Goal: Task Accomplishment & Management: Use online tool/utility

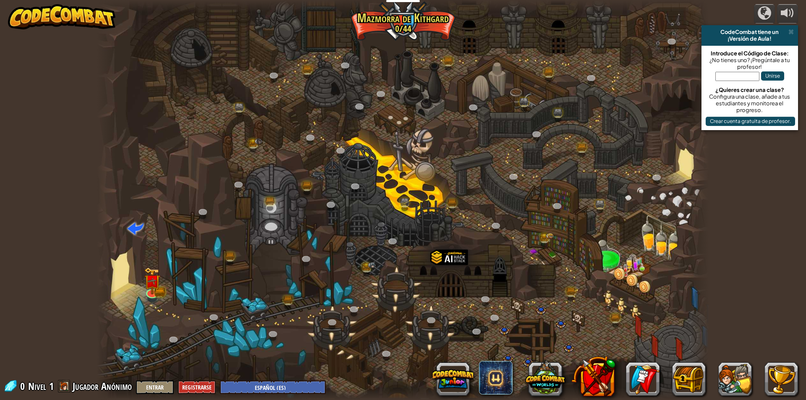
select select "es-ES"
click at [731, 378] on button at bounding box center [735, 379] width 34 height 34
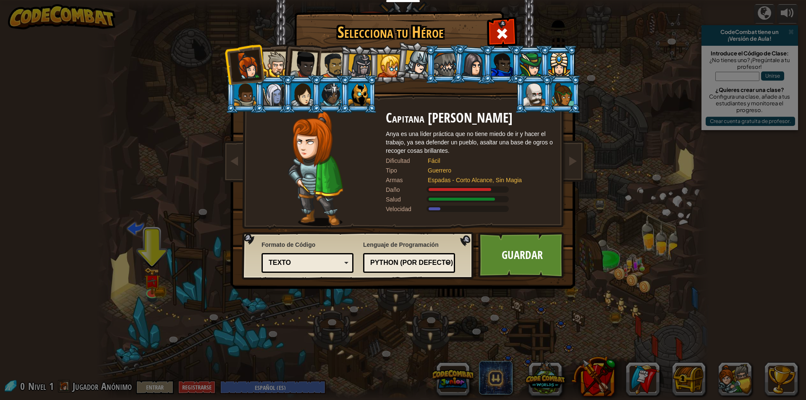
click at [271, 65] on div at bounding box center [276, 65] width 26 height 26
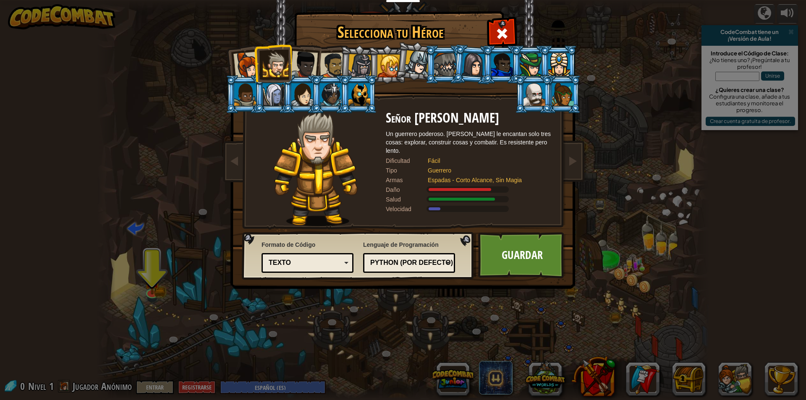
click at [414, 66] on div at bounding box center [416, 62] width 25 height 25
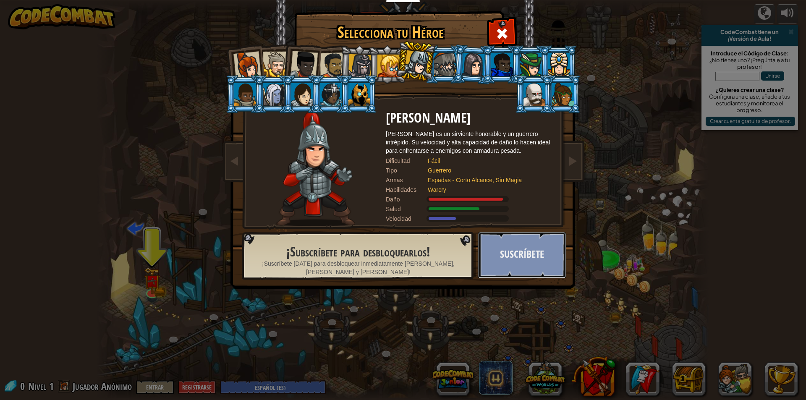
click at [500, 253] on button "Suscríbete" at bounding box center [522, 255] width 88 height 46
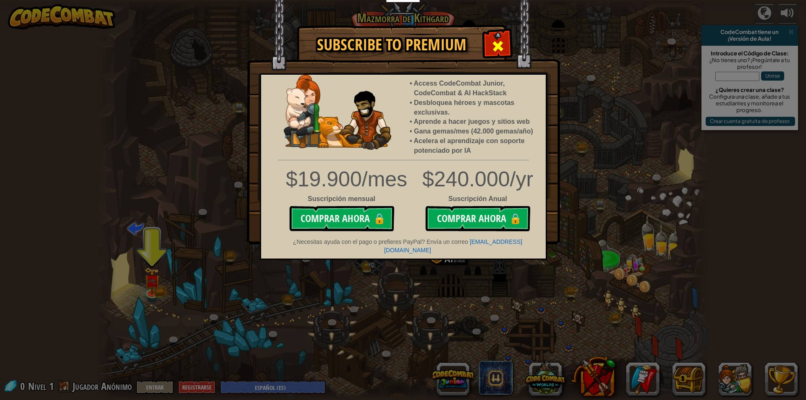
click at [490, 40] on div at bounding box center [497, 45] width 26 height 26
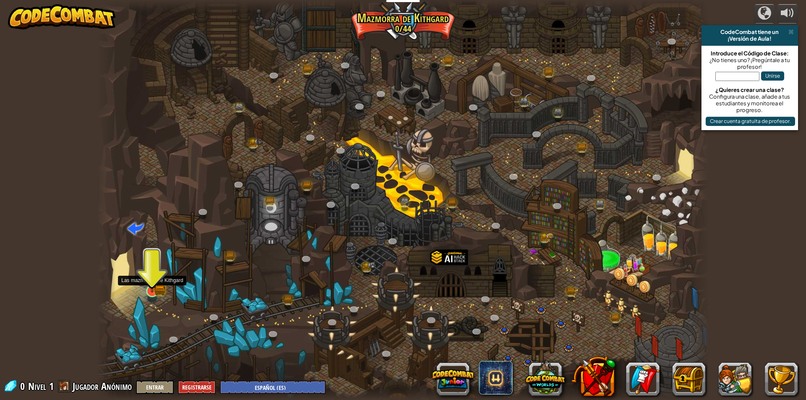
click at [156, 284] on img at bounding box center [152, 274] width 16 height 36
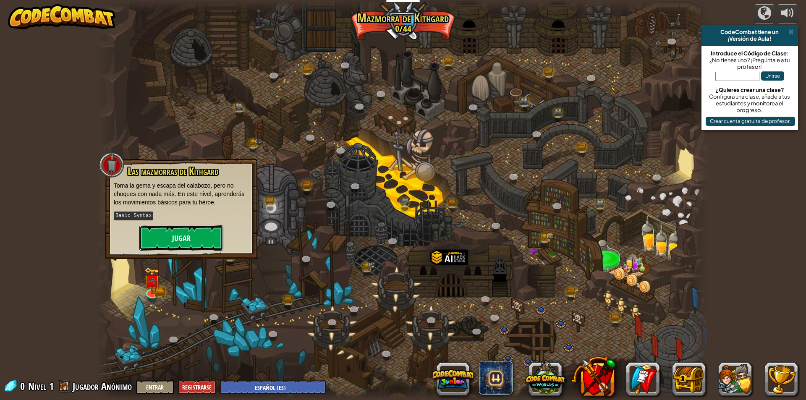
click at [160, 235] on button "Jugar" at bounding box center [181, 237] width 84 height 25
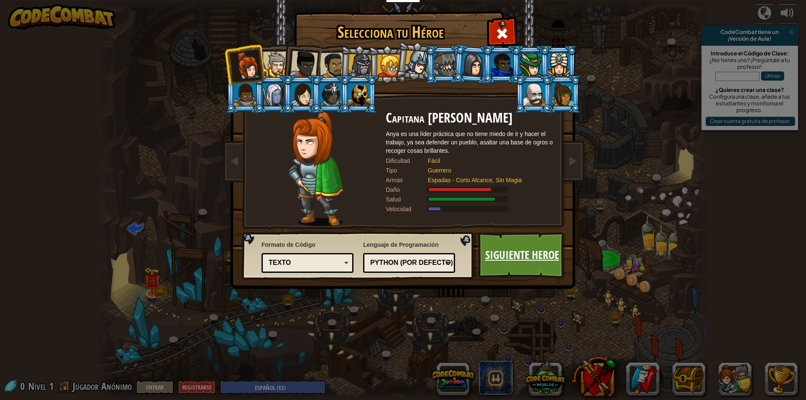
click at [552, 265] on link "Siguiente Heroe" at bounding box center [522, 255] width 88 height 46
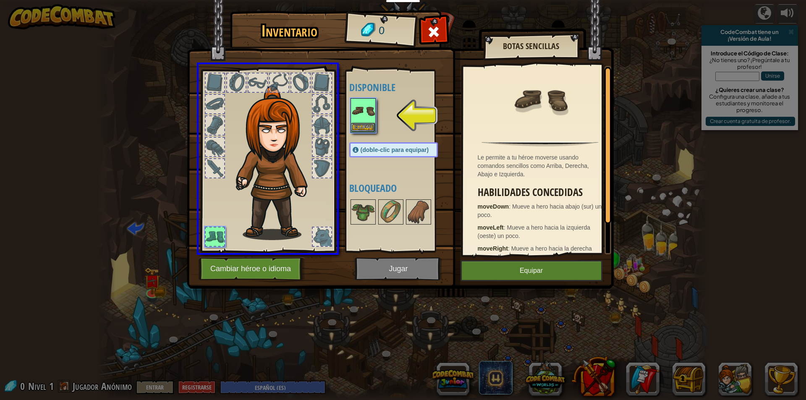
drag, startPoint x: 354, startPoint y: 113, endPoint x: 330, endPoint y: 122, distance: 25.6
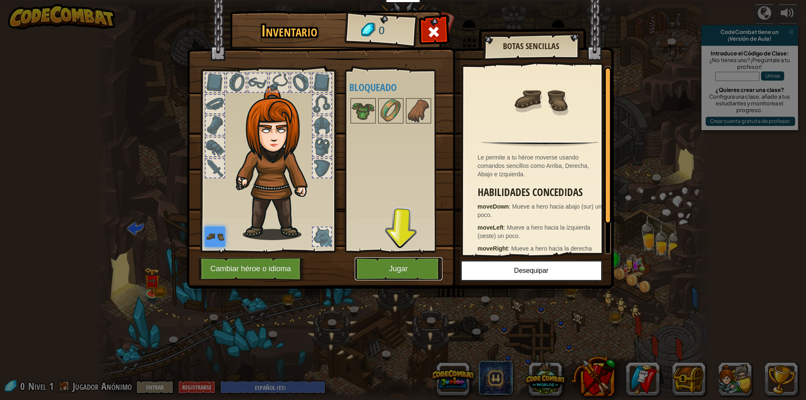
click at [390, 261] on button "Jugar" at bounding box center [399, 268] width 88 height 23
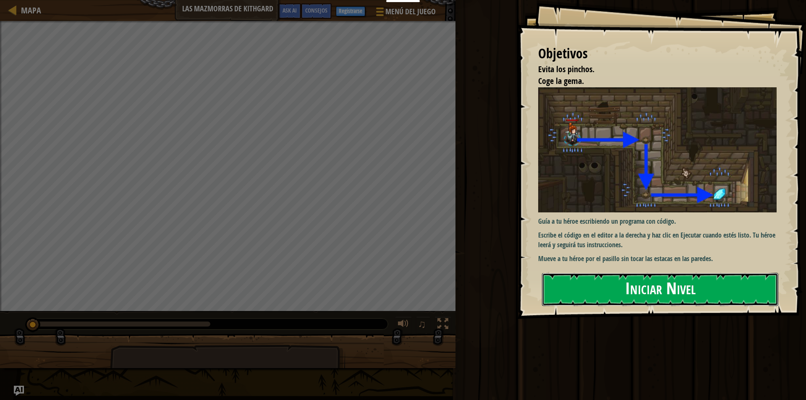
click at [712, 289] on button "Iniciar Nivel" at bounding box center [660, 289] width 236 height 33
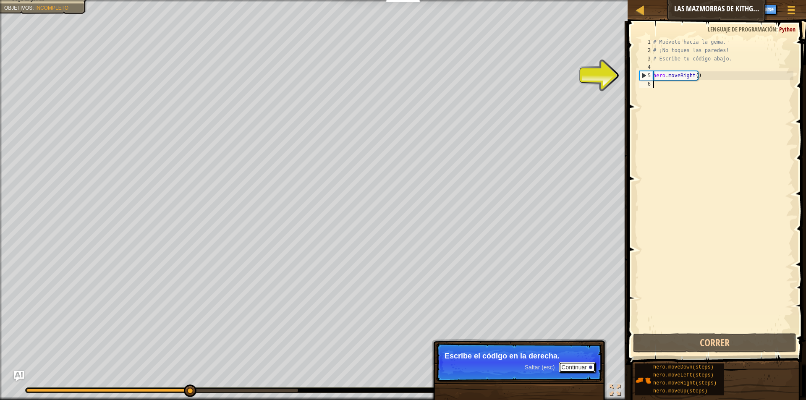
click at [574, 366] on button "Continuar" at bounding box center [576, 367] width 37 height 11
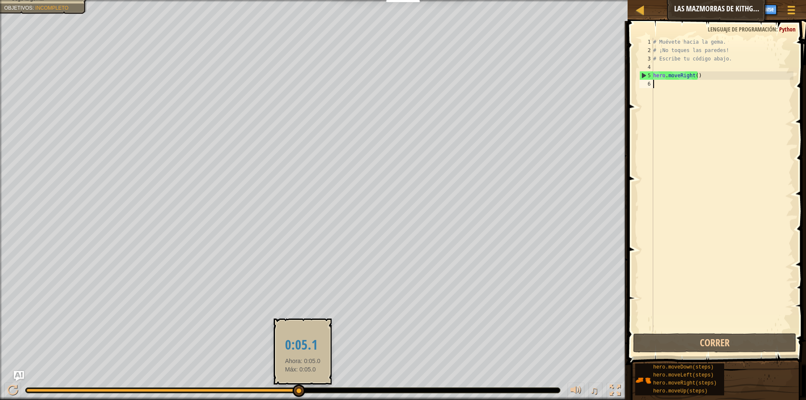
drag, startPoint x: 296, startPoint y: 386, endPoint x: 304, endPoint y: 389, distance: 8.6
click at [304, 389] on div at bounding box center [298, 390] width 13 height 13
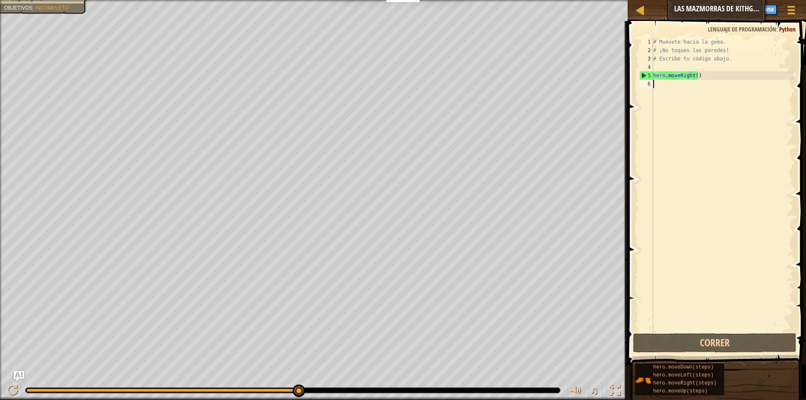
click at [657, 91] on div "# Muévete hacia la gema. # ¡No toques las paredes! # Escribe tu código abajo. h…" at bounding box center [722, 193] width 142 height 310
click at [657, 86] on div "# Muévete hacia la gema. # ¡No toques las paredes! # Escribe tu código abajo. h…" at bounding box center [722, 193] width 142 height 310
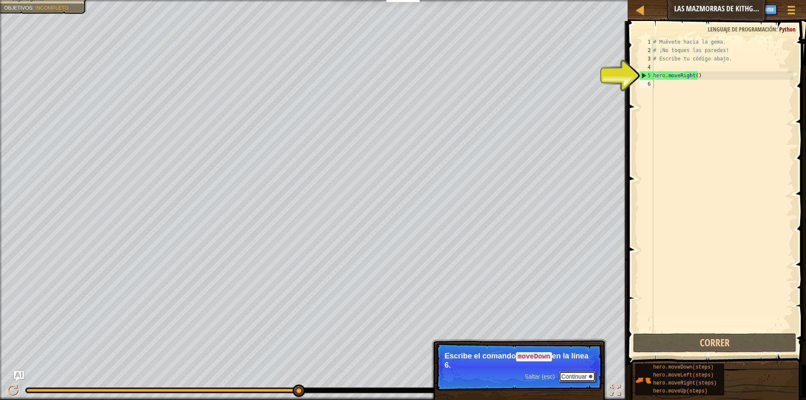
click at [580, 372] on button "Continuar" at bounding box center [576, 376] width 37 height 11
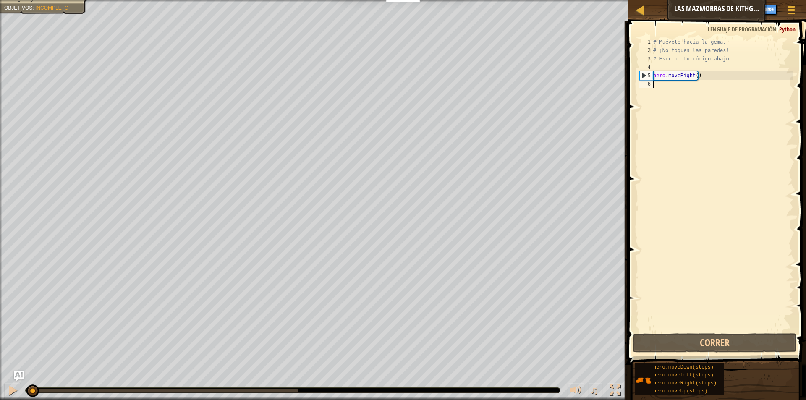
drag, startPoint x: 300, startPoint y: 389, endPoint x: 0, endPoint y: 283, distance: 318.6
click at [0, 283] on div "Evita los pinchos. Coge la gema. Objetivos : Incompleto ♫ Anya 11 x: 7 y: 18 x:…" at bounding box center [403, 200] width 806 height 400
click at [707, 334] on button "Correr" at bounding box center [714, 342] width 163 height 19
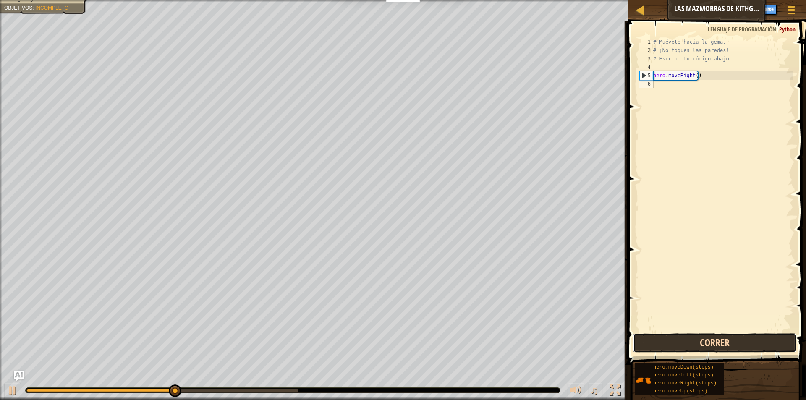
click at [699, 336] on button "Correr" at bounding box center [714, 342] width 163 height 19
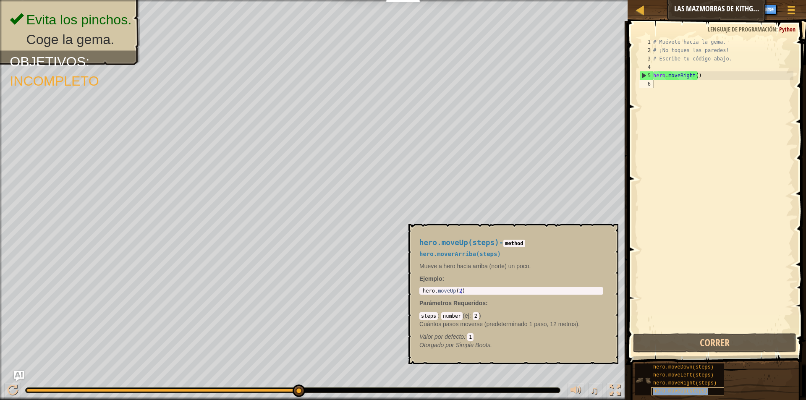
click at [687, 393] on span "hero.moveUp(steps)" at bounding box center [680, 391] width 55 height 6
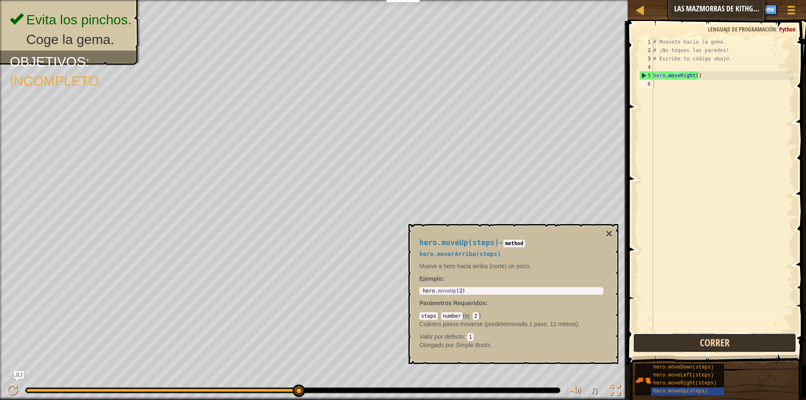
click at [702, 347] on button "Correr" at bounding box center [714, 342] width 163 height 19
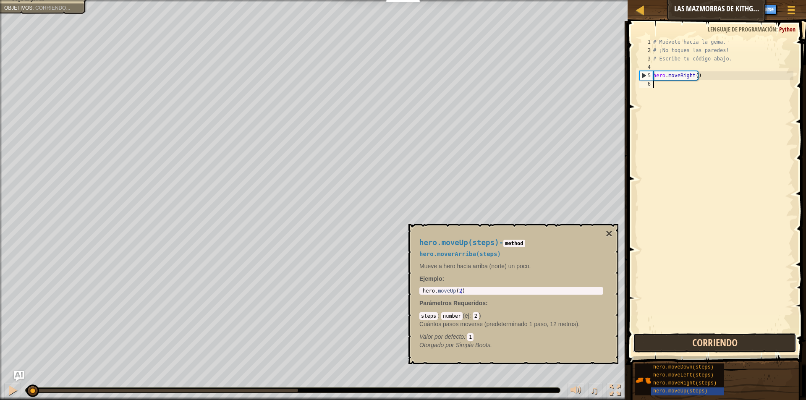
click at [702, 347] on button "Corriendo" at bounding box center [714, 342] width 163 height 19
click at [702, 347] on button "Correr" at bounding box center [714, 342] width 163 height 19
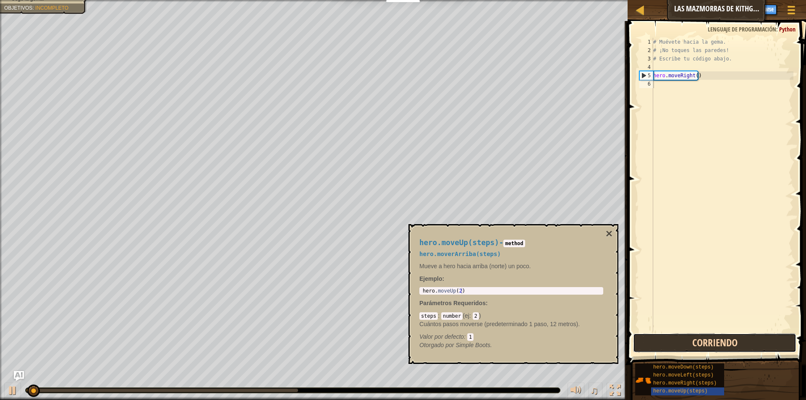
click at [702, 347] on button "Corriendo" at bounding box center [714, 342] width 163 height 19
click at [702, 347] on button "Correr" at bounding box center [714, 342] width 163 height 19
click at [702, 347] on button "Corriendo" at bounding box center [714, 342] width 163 height 19
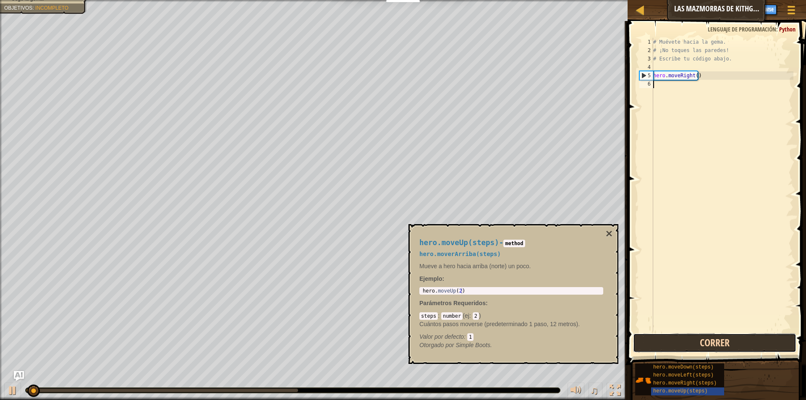
click at [702, 347] on button "Correr" at bounding box center [714, 342] width 163 height 19
click at [702, 347] on button "Corriendo" at bounding box center [714, 342] width 163 height 19
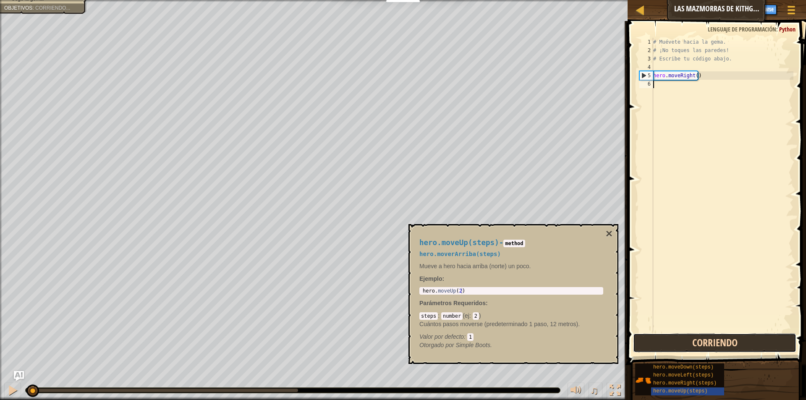
click at [702, 347] on button "Corriendo" at bounding box center [714, 342] width 163 height 19
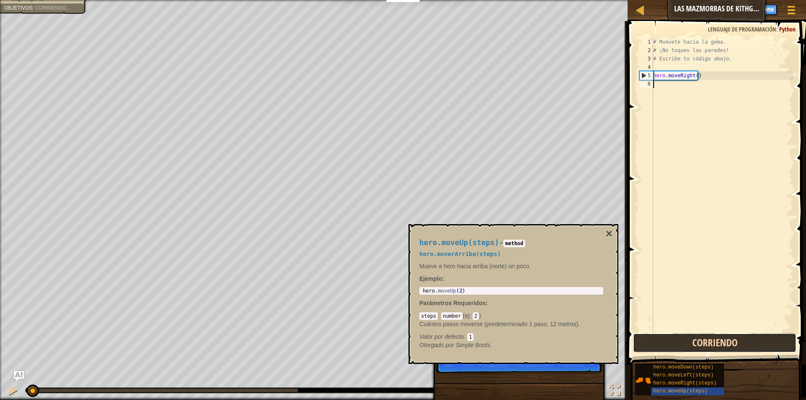
click at [702, 347] on button "Corriendo" at bounding box center [714, 342] width 163 height 19
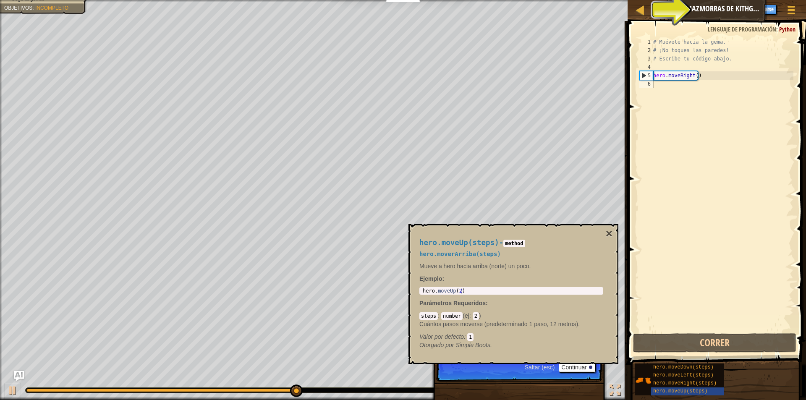
click at [709, 6] on button "Ask AI" at bounding box center [700, 10] width 23 height 16
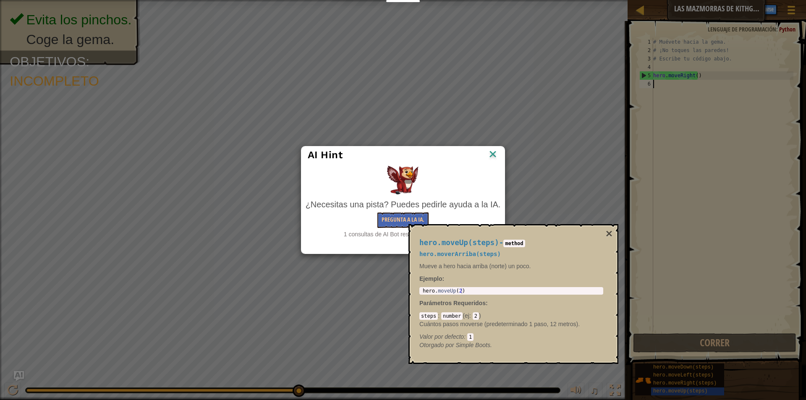
click at [720, 2] on div "AI Hint ¿Necesitas una pista? Puedes pedirle ayuda a la IA. Pregunta a la IA. 1…" at bounding box center [403, 200] width 806 height 400
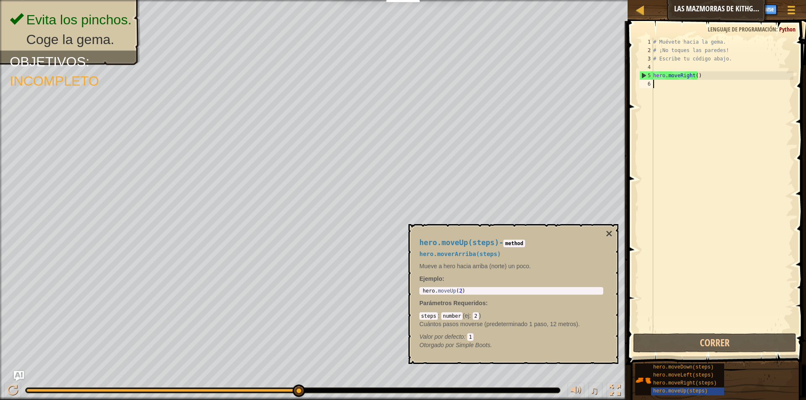
click at [674, 80] on div "# Muévete hacia la gema. # ¡No toques las paredes! # Escribe tu código abajo. h…" at bounding box center [722, 193] width 142 height 310
click at [674, 77] on div "# Muévete hacia la gema. # ¡No toques las paredes! # Escribe tu código abajo. h…" at bounding box center [722, 193] width 142 height 310
type textarea "hero.moveRight()"
click at [678, 78] on div "# Muévete hacia la gema. # ¡No toques las paredes! # Escribe tu código abajo. h…" at bounding box center [722, 193] width 142 height 310
click at [725, 120] on div "# Muévete hacia la gema. # ¡No toques las paredes! # Escribe tu código abajo. h…" at bounding box center [722, 193] width 142 height 310
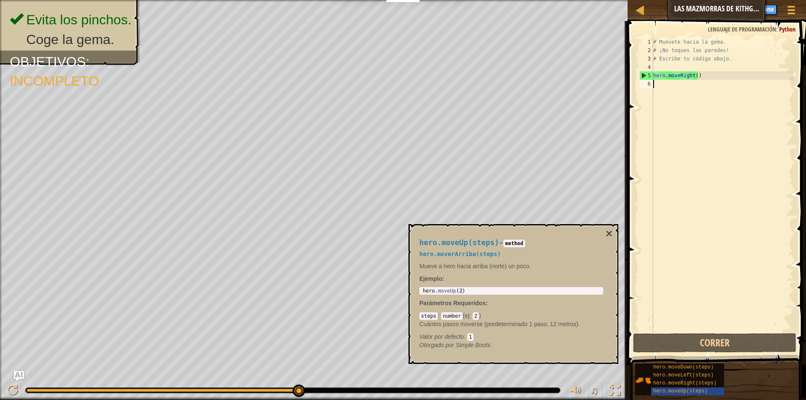
click at [719, 120] on div "# Muévete hacia la gema. # ¡No toques las paredes! # Escribe tu código abajo. h…" at bounding box center [722, 193] width 142 height 310
click at [657, 63] on div "# Muévete hacia la gema. # ¡No toques las paredes! # Escribe tu código abajo. h…" at bounding box center [722, 193] width 142 height 310
click at [732, 341] on button "Correr" at bounding box center [714, 342] width 163 height 19
click at [610, 233] on button "×" at bounding box center [608, 234] width 7 height 12
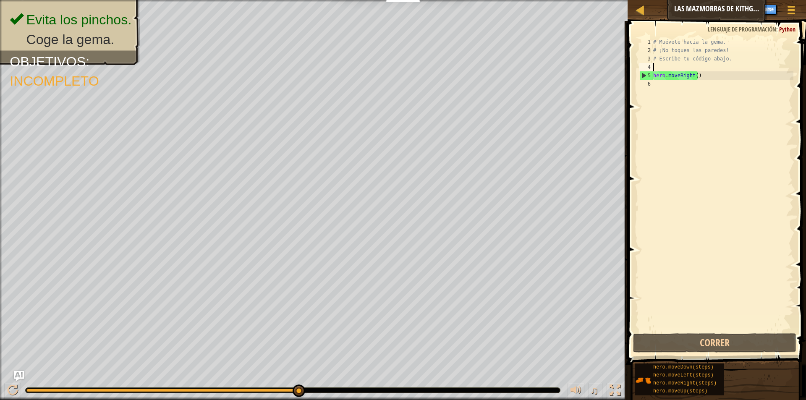
click at [647, 79] on div "5" at bounding box center [645, 75] width 13 height 8
click at [710, 75] on div "# Muévete hacia la gema. # ¡No toques las paredes! # Escribe tu código abajo. h…" at bounding box center [722, 193] width 142 height 310
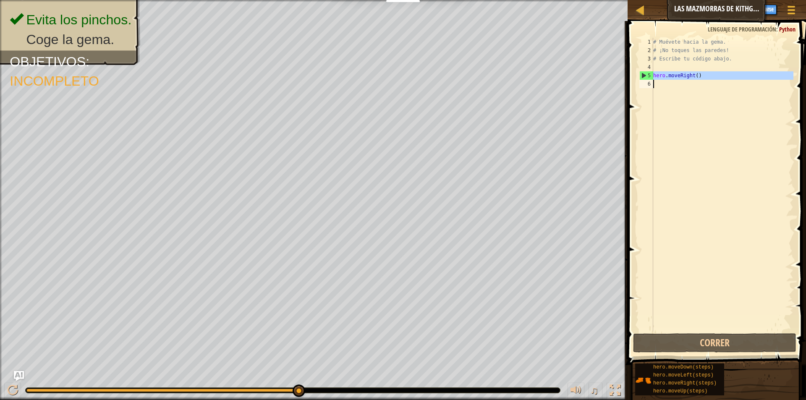
click at [710, 75] on div "# Muévete hacia la gema. # ¡No toques las paredes! # Escribe tu código abajo. h…" at bounding box center [722, 193] width 142 height 310
type textarea "hero.moveRight()"
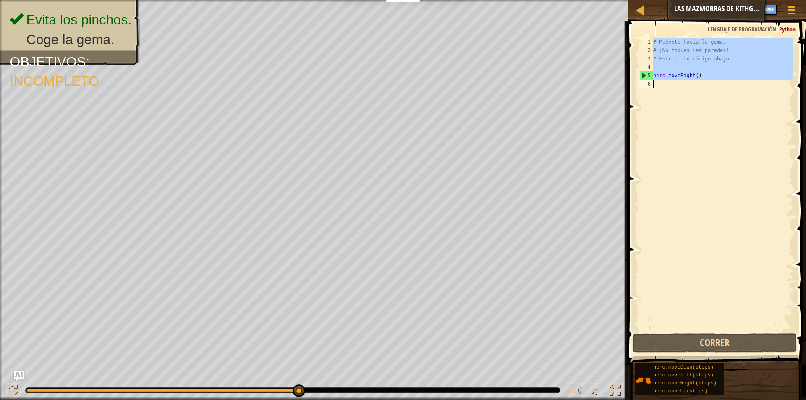
click at [710, 75] on div "# Muévete hacia la gema. # ¡No toques las paredes! # Escribe tu código abajo. h…" at bounding box center [722, 193] width 142 height 310
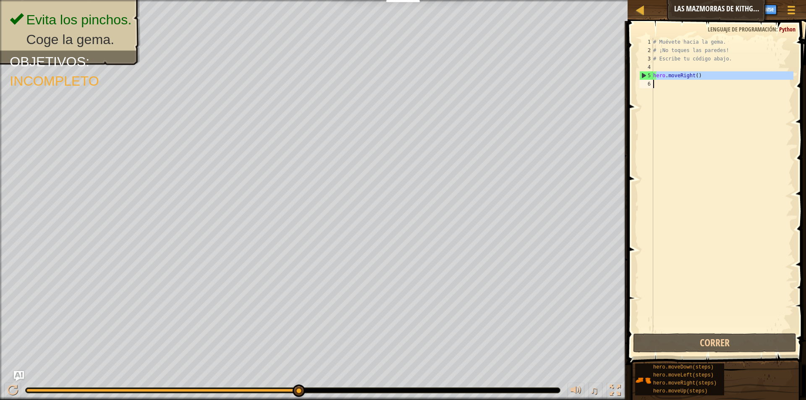
drag, startPoint x: 657, startPoint y: 79, endPoint x: 656, endPoint y: 91, distance: 11.8
click at [656, 91] on div "# Muévete hacia la gema. # ¡No toques las paredes! # Escribe tu código abajo. h…" at bounding box center [722, 193] width 142 height 310
type textarea "hero.moveRight()"
drag, startPoint x: 642, startPoint y: 73, endPoint x: 640, endPoint y: 90, distance: 16.5
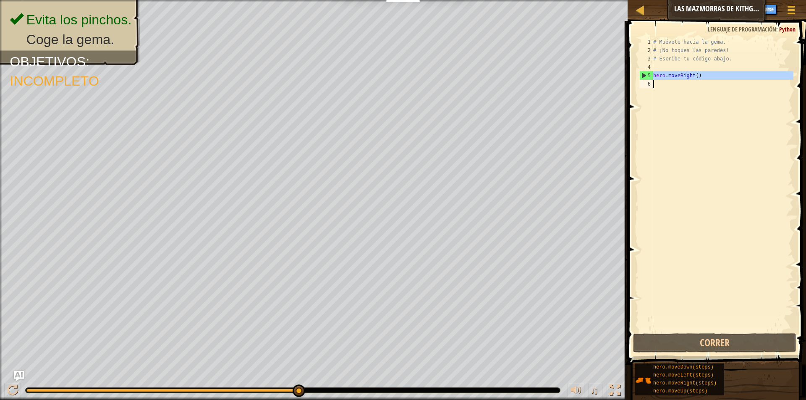
type textarea "hero.moveRight()"
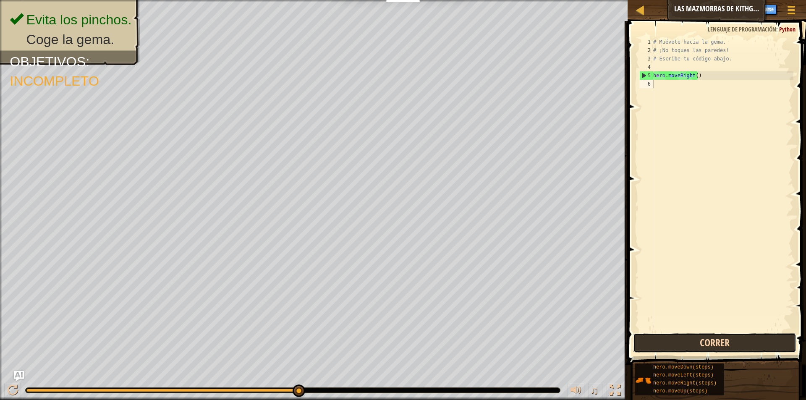
click at [661, 339] on button "Correr" at bounding box center [714, 342] width 163 height 19
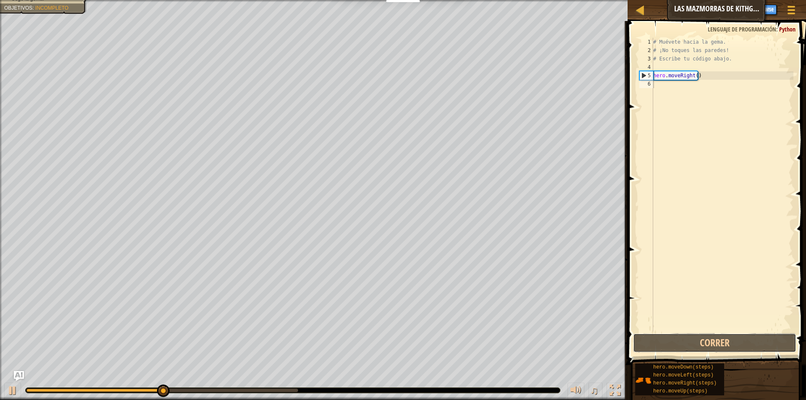
drag, startPoint x: 661, startPoint y: 339, endPoint x: 658, endPoint y: 355, distance: 16.3
click at [658, 355] on div "Consejos 1 2 3 4 5 6 # Muévete hacia la gema. # ¡No toques las paredes! # Escri…" at bounding box center [715, 208] width 181 height 375
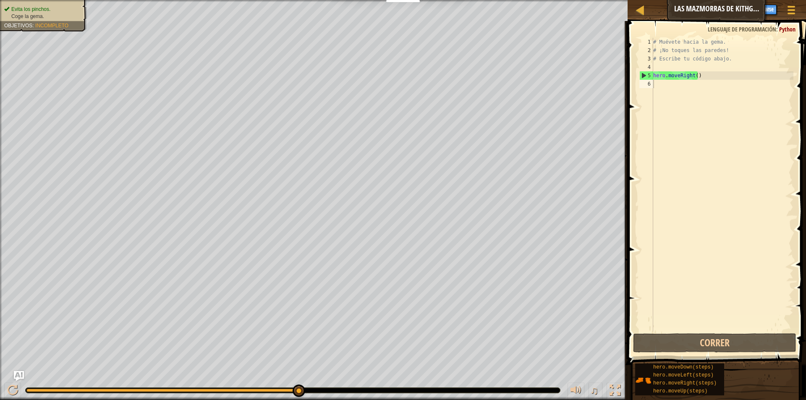
click at [37, 6] on span "Evita los pinchos." at bounding box center [30, 9] width 39 height 6
click at [34, 16] on span "Coge la gema." at bounding box center [27, 16] width 33 height 6
click at [32, 22] on div "Evita los pinchos. Coge la gema. Objetivos : Incompleto" at bounding box center [38, 13] width 97 height 37
